Goal: Transaction & Acquisition: Purchase product/service

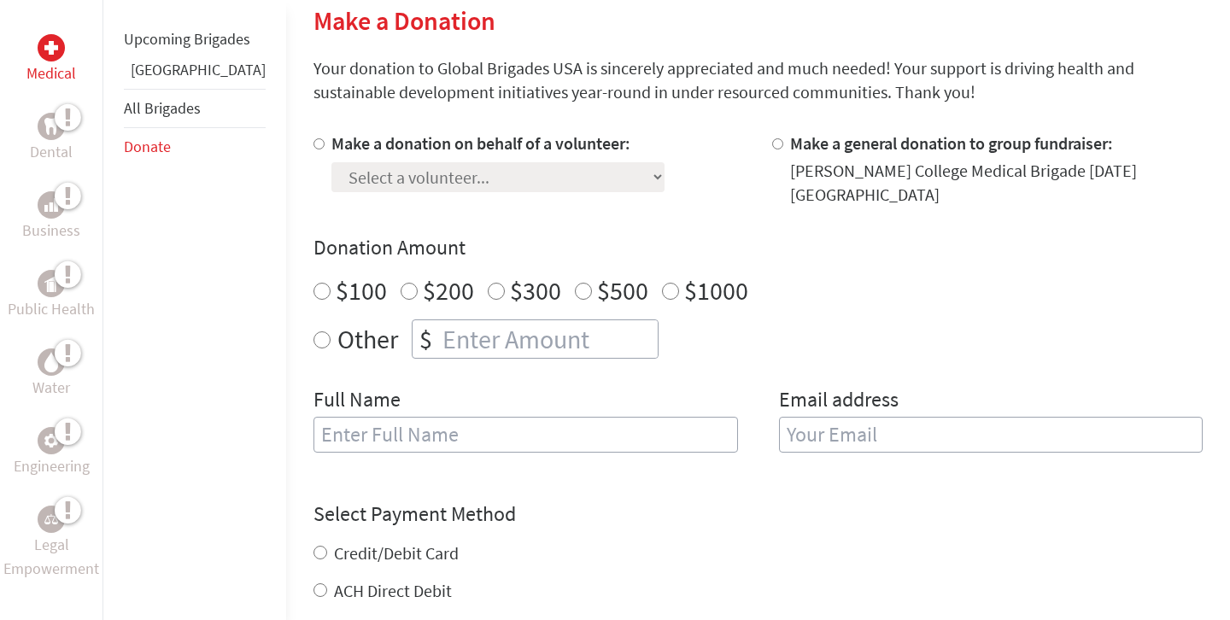
click at [313, 146] on input "Make a donation on behalf of a volunteer:" at bounding box center [318, 143] width 11 height 11
radio input "true"
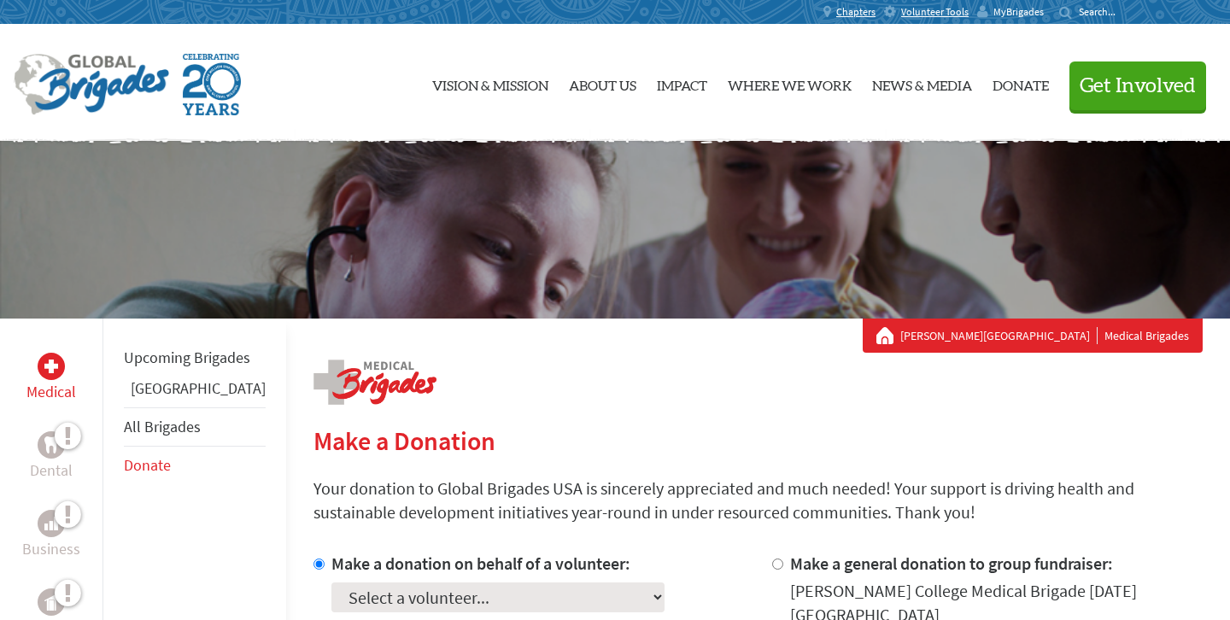
click at [1005, 12] on span "MyBrigades" at bounding box center [1018, 12] width 50 height 14
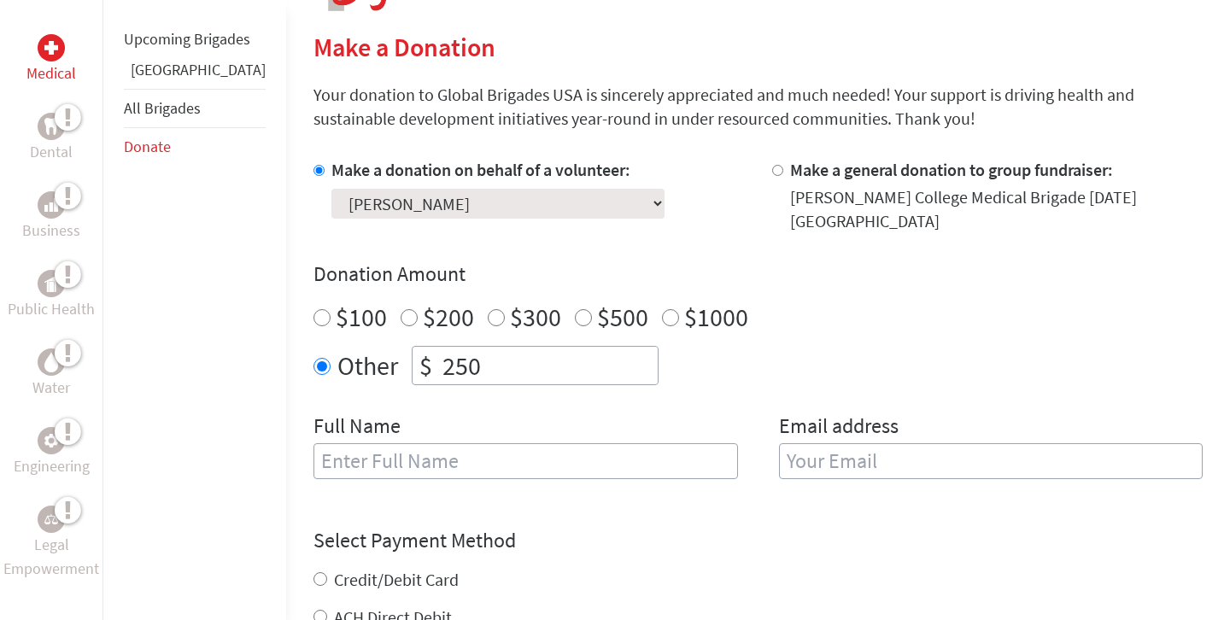
scroll to position [418, 0]
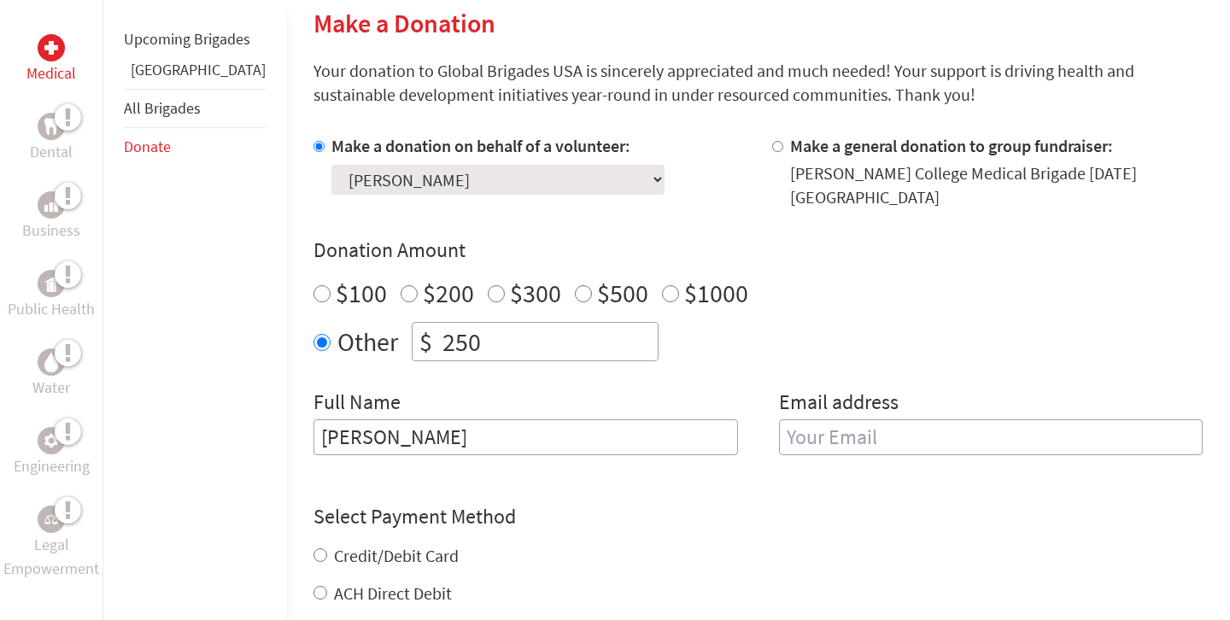
type input "Sabina Sadiq"
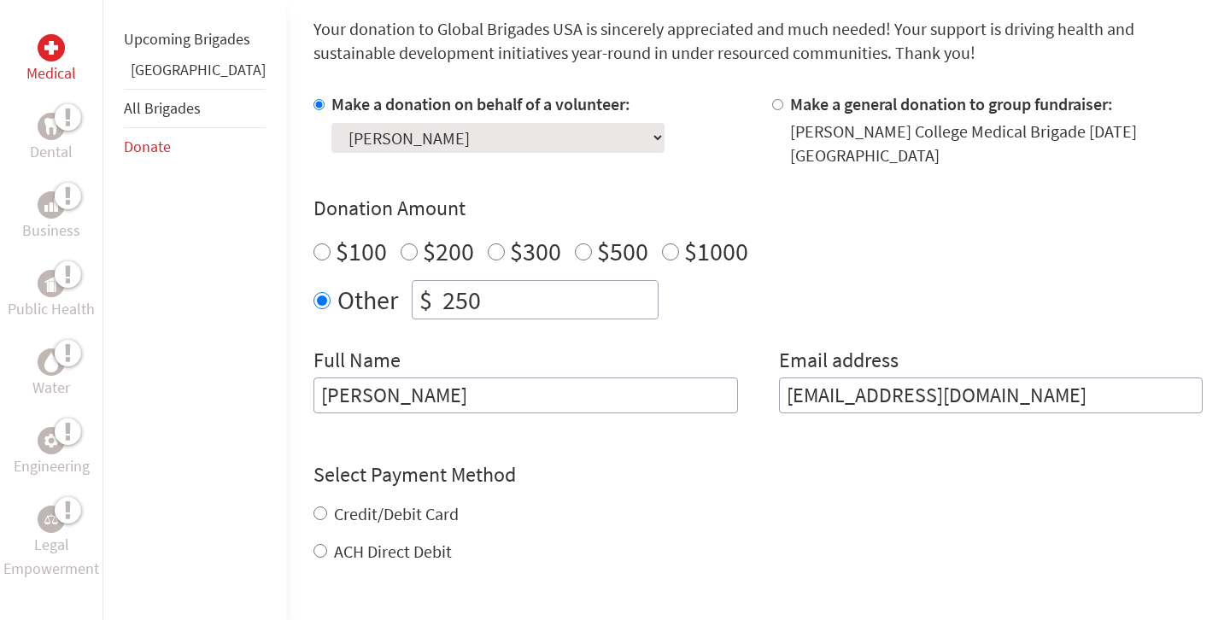
scroll to position [519, 0]
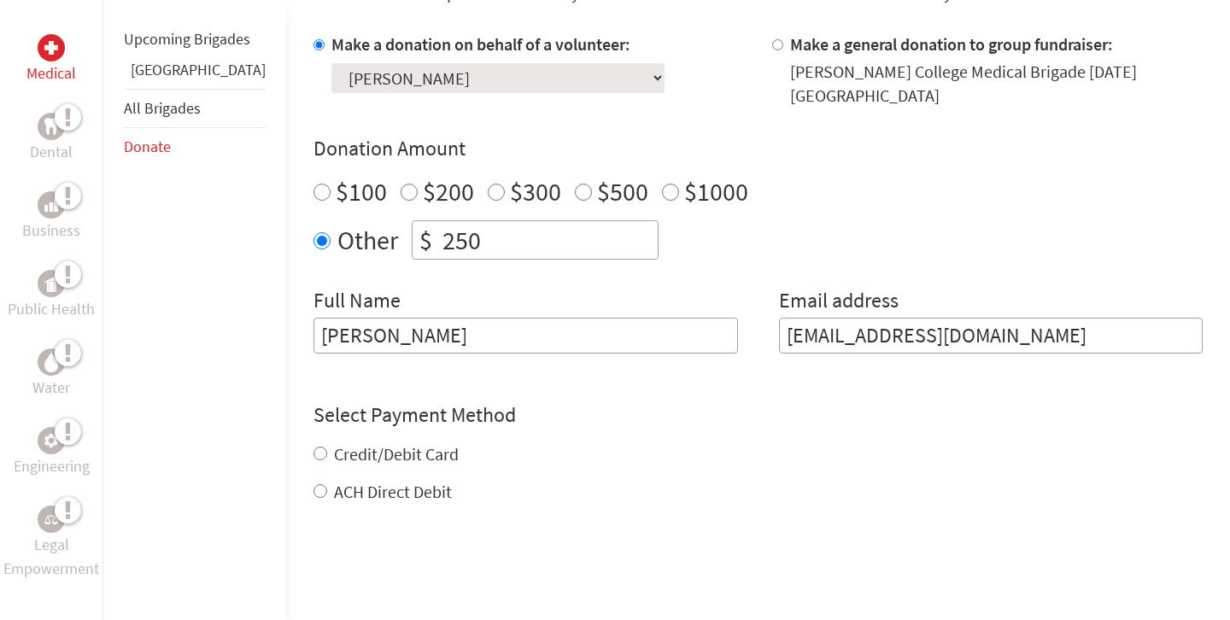
type input "sabina7403@gmail.com"
click at [313, 442] on div "Credit/Debit Card ACH Direct Debit" at bounding box center [757, 473] width 889 height 62
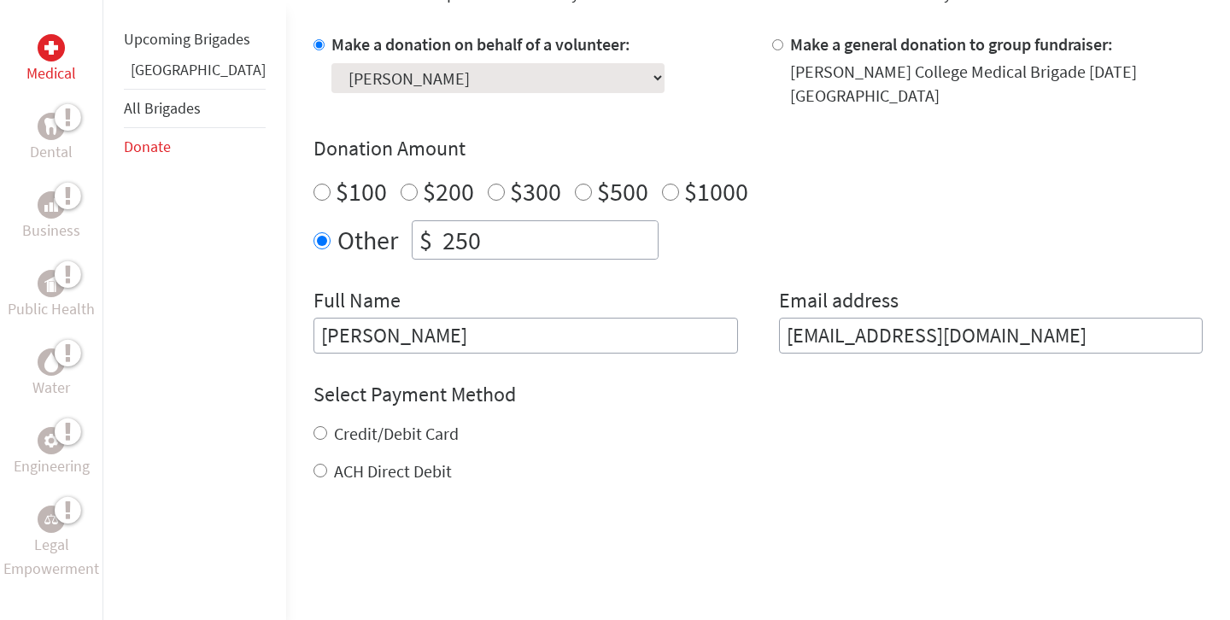
click at [313, 426] on input "Credit/Debit Card" at bounding box center [320, 433] width 14 height 14
radio input "true"
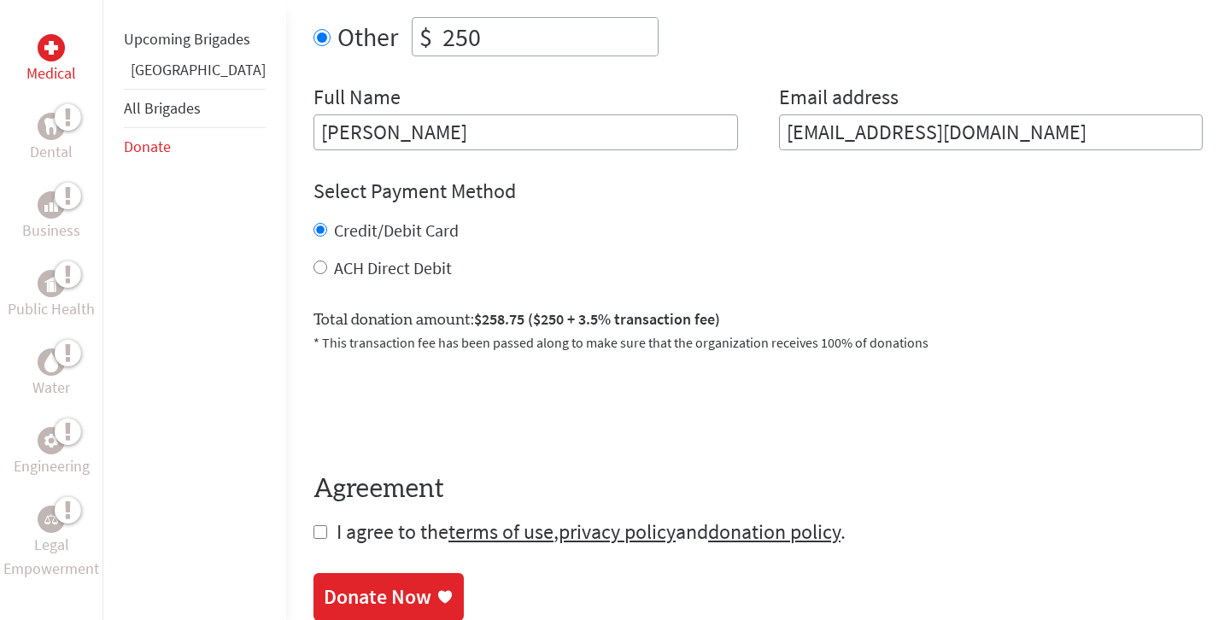
scroll to position [729, 0]
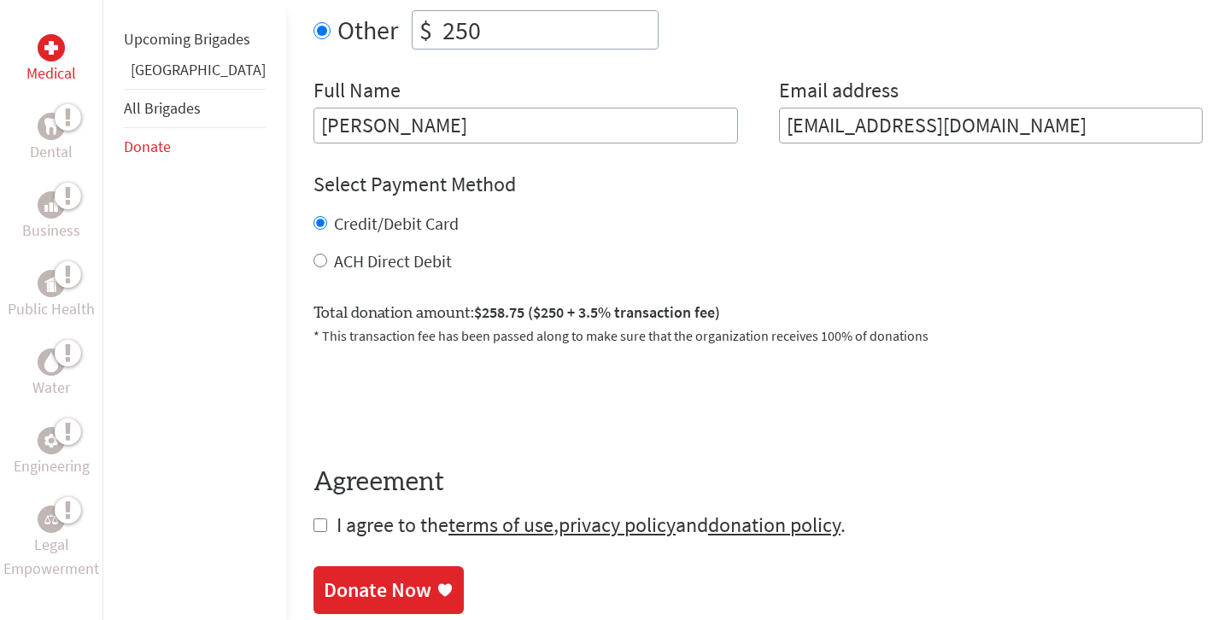
click at [313, 519] on input "checkbox" at bounding box center [320, 526] width 14 height 14
checkbox input "true"
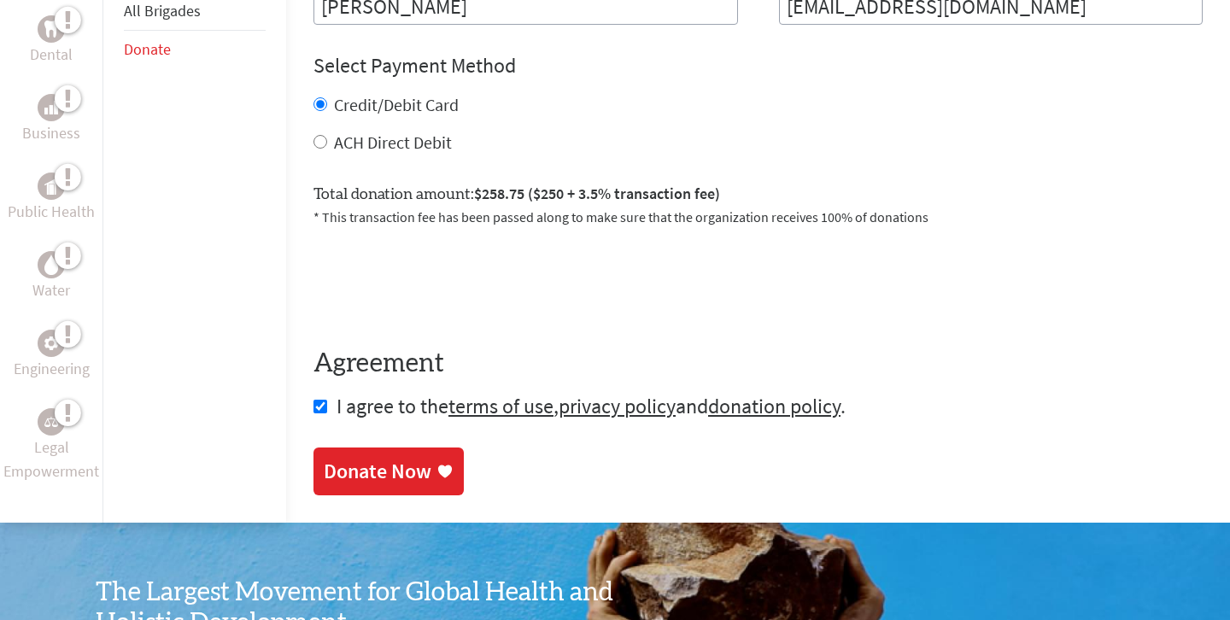
scroll to position [868, 0]
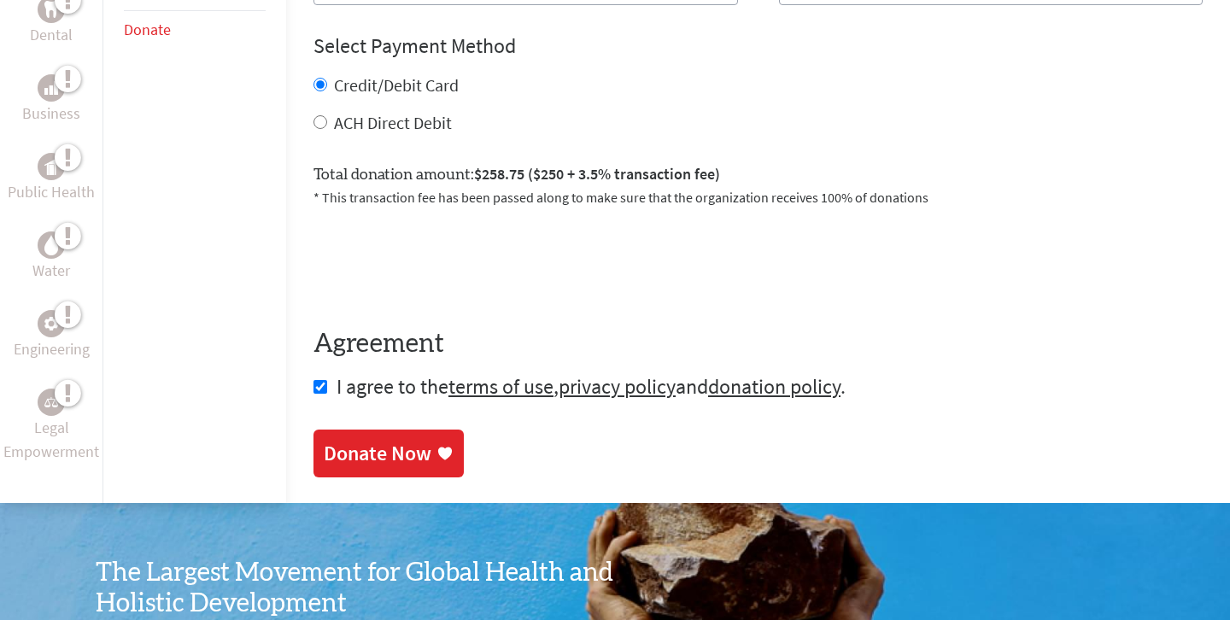
click at [325, 440] on div "Donate Now" at bounding box center [378, 453] width 108 height 27
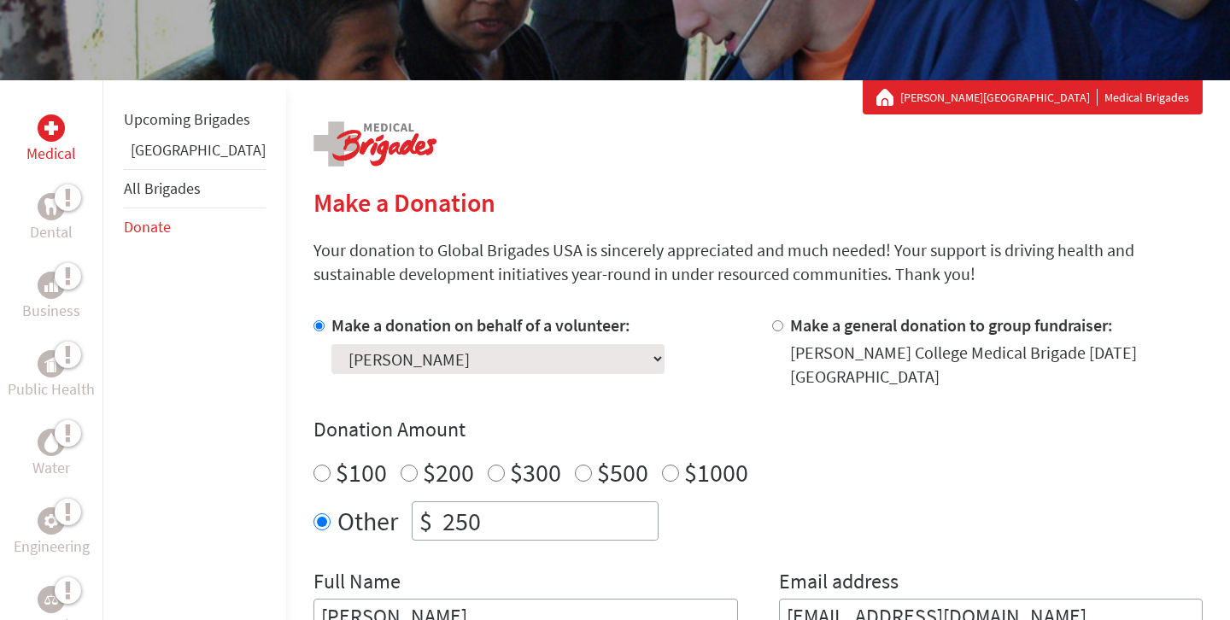
scroll to position [280, 0]
